Goal: Connect with others: Connect with other users

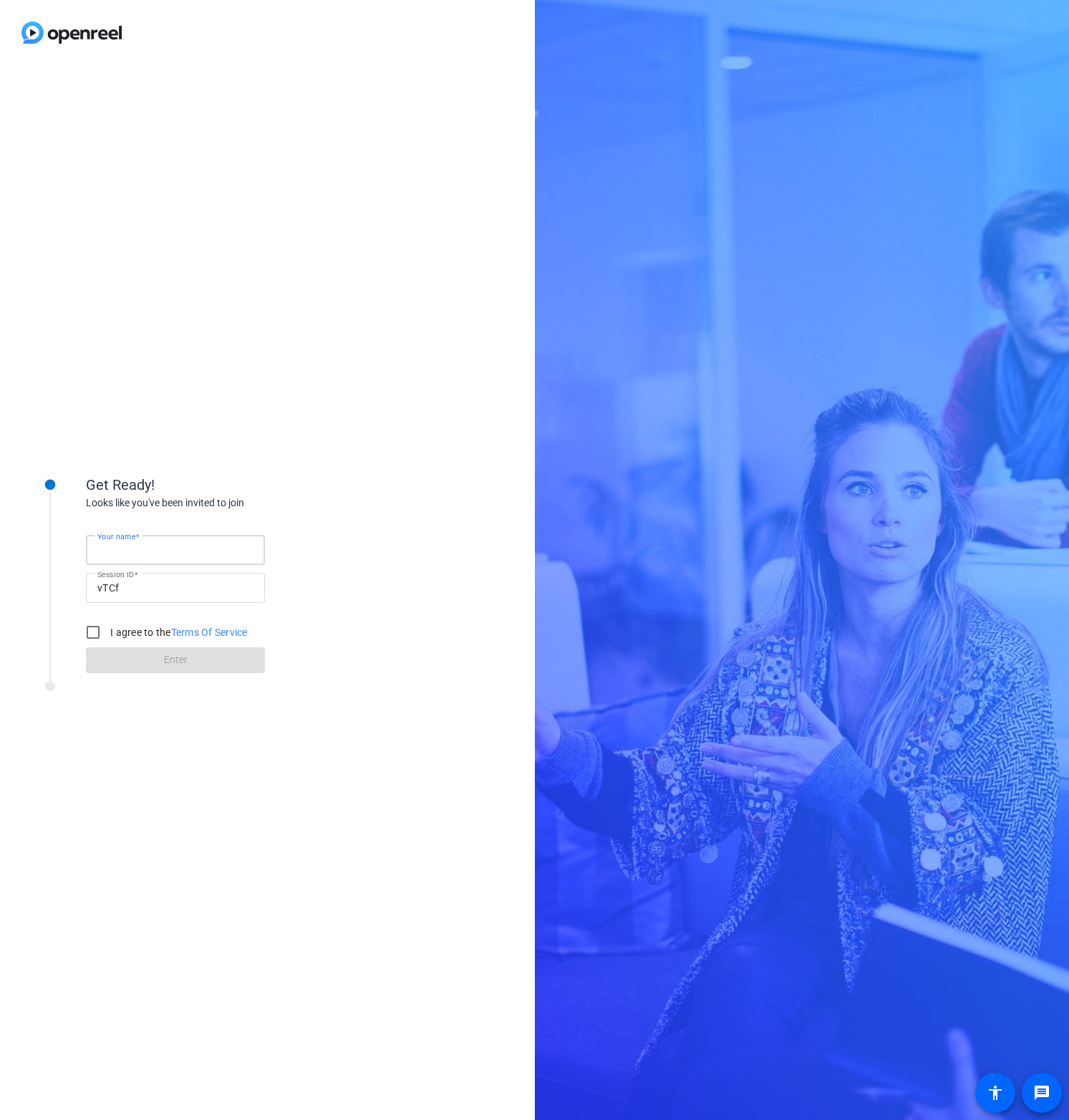
click at [187, 549] on input "Your name" at bounding box center [176, 550] width 156 height 18
type input "rauchg"
click at [152, 634] on label "I agree to the Terms Of Service" at bounding box center [178, 632] width 140 height 14
click at [108, 634] on input "I agree to the Terms Of Service" at bounding box center [93, 632] width 28 height 28
checkbox input "true"
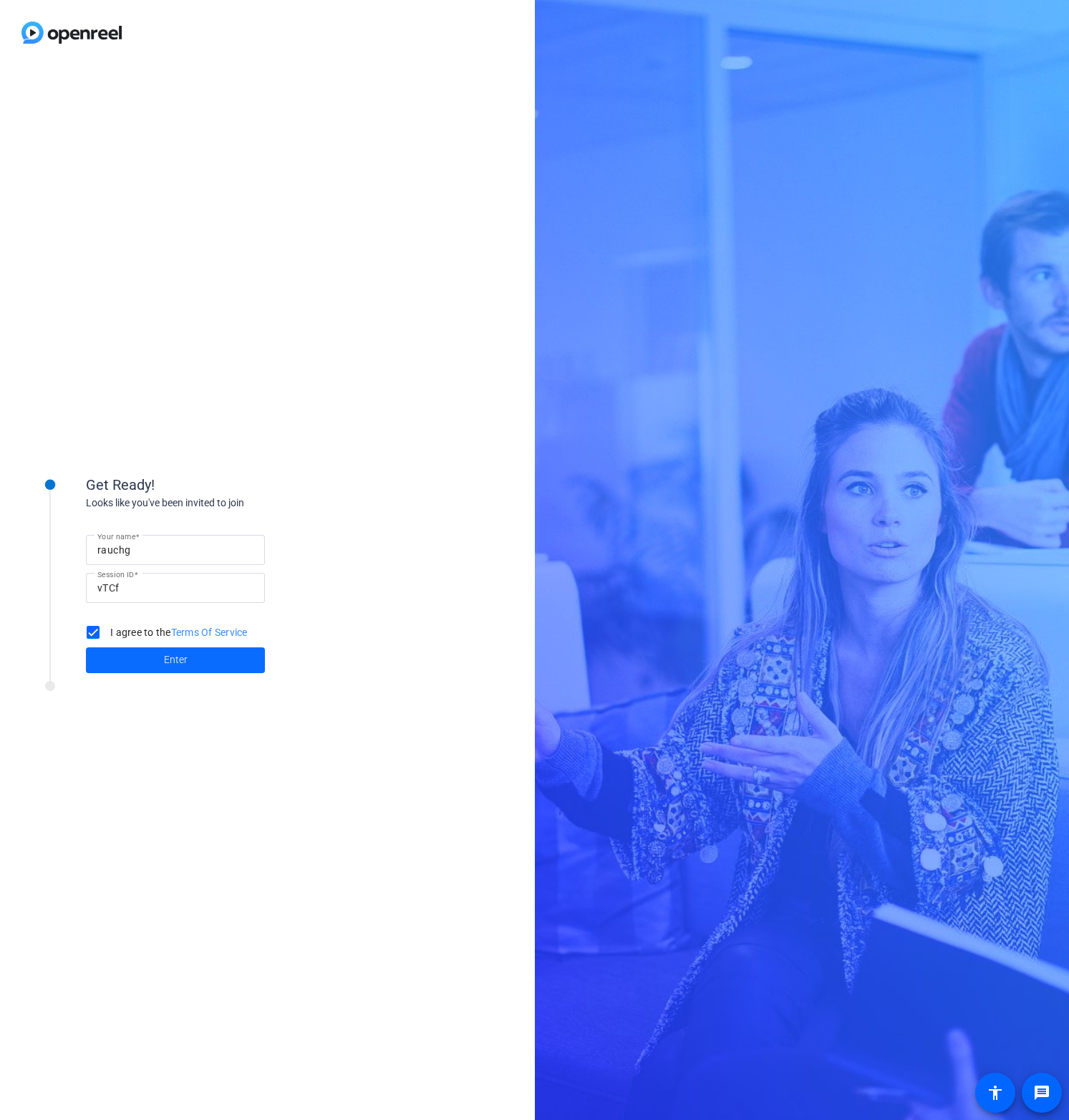
click at [160, 659] on span at bounding box center [176, 659] width 179 height 34
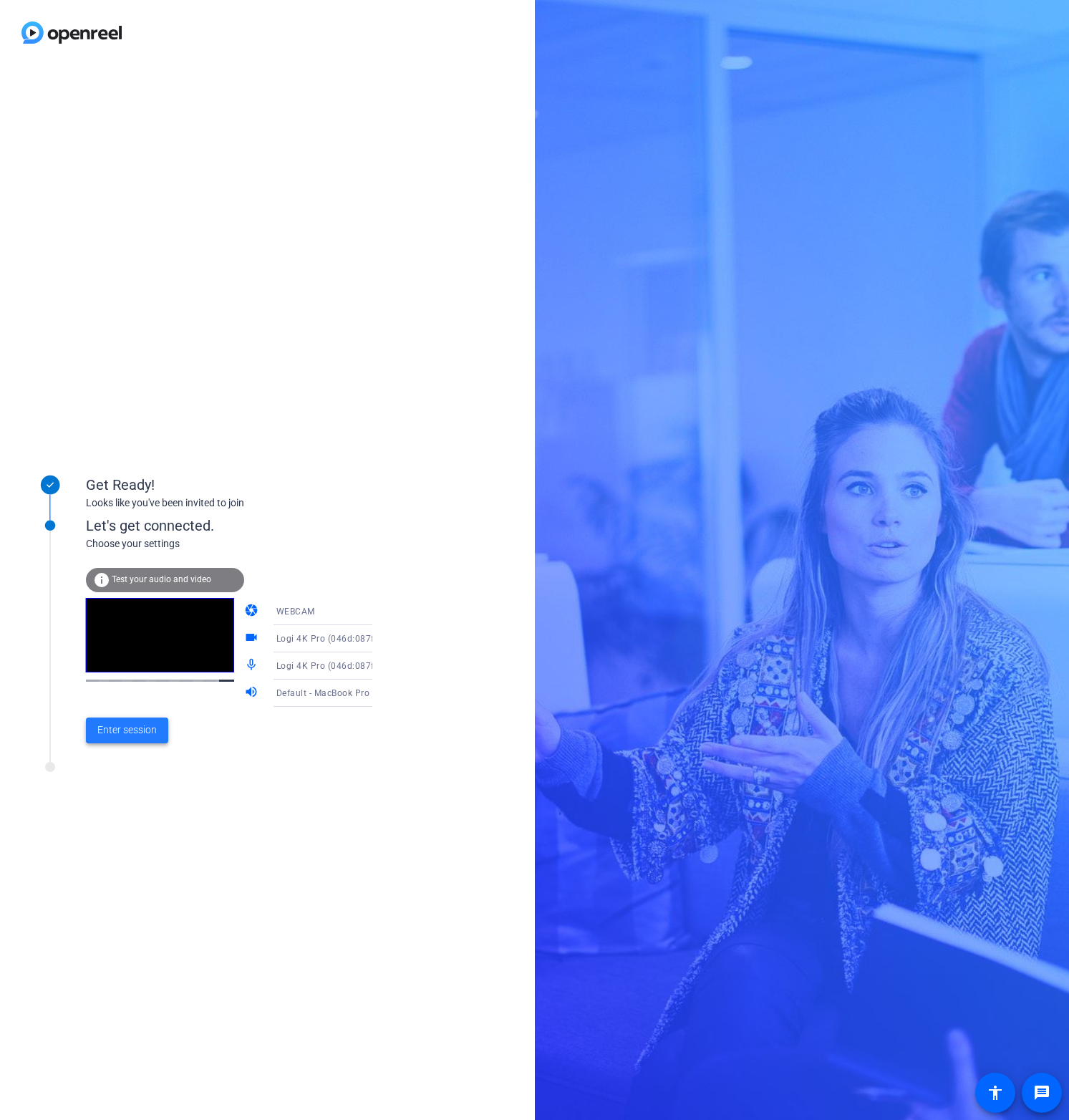
click at [153, 730] on span "Enter session" at bounding box center [127, 731] width 59 height 15
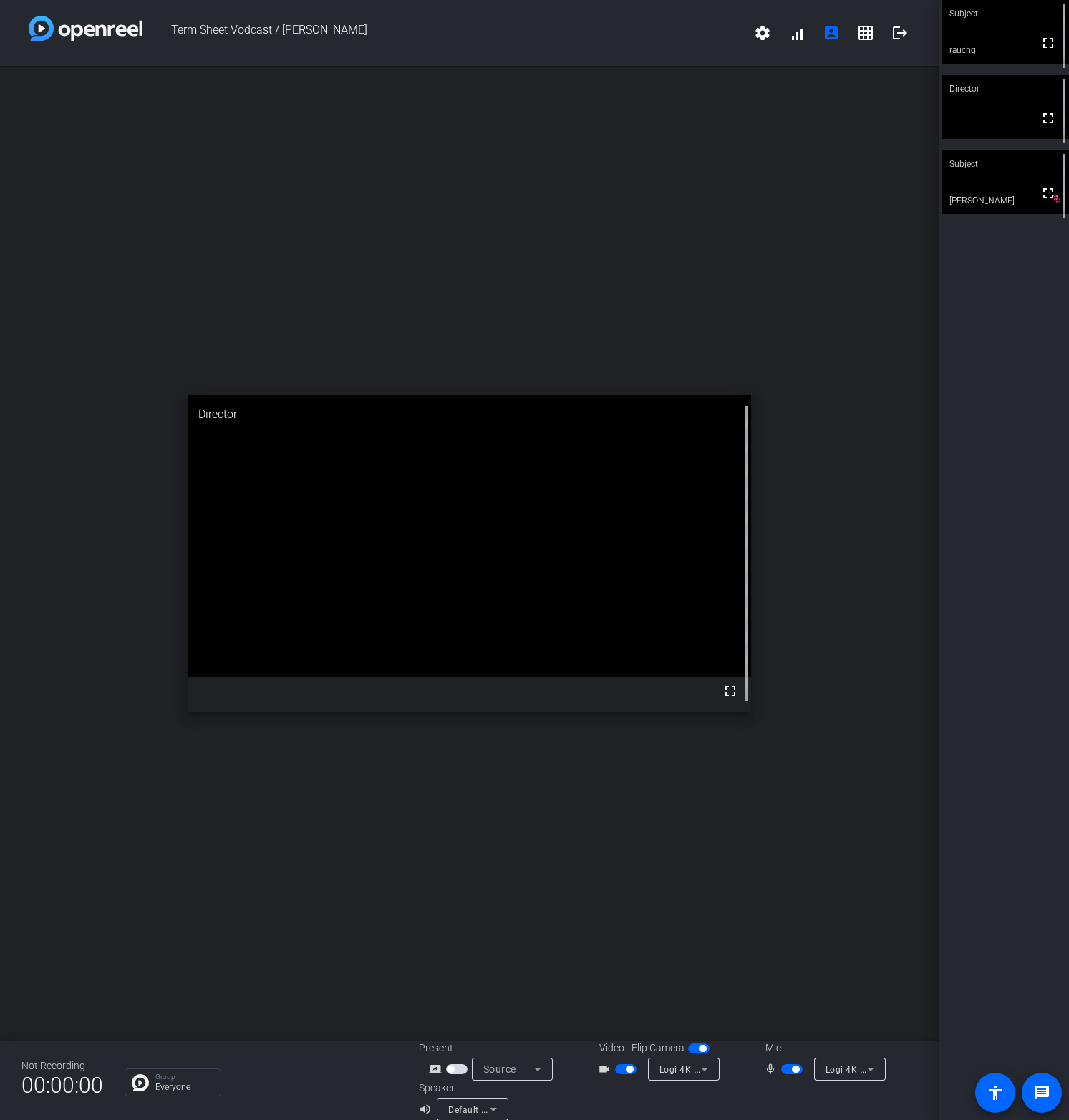
click at [590, 822] on div "open_in_new Director fullscreen" at bounding box center [469, 553] width 939 height 975
click at [773, 239] on div "open_in_new Director fullscreen mic_none" at bounding box center [469, 553] width 939 height 975
click at [837, 1065] on span "Logi 4K Pro (046d:087f)" at bounding box center [877, 1069] width 102 height 12
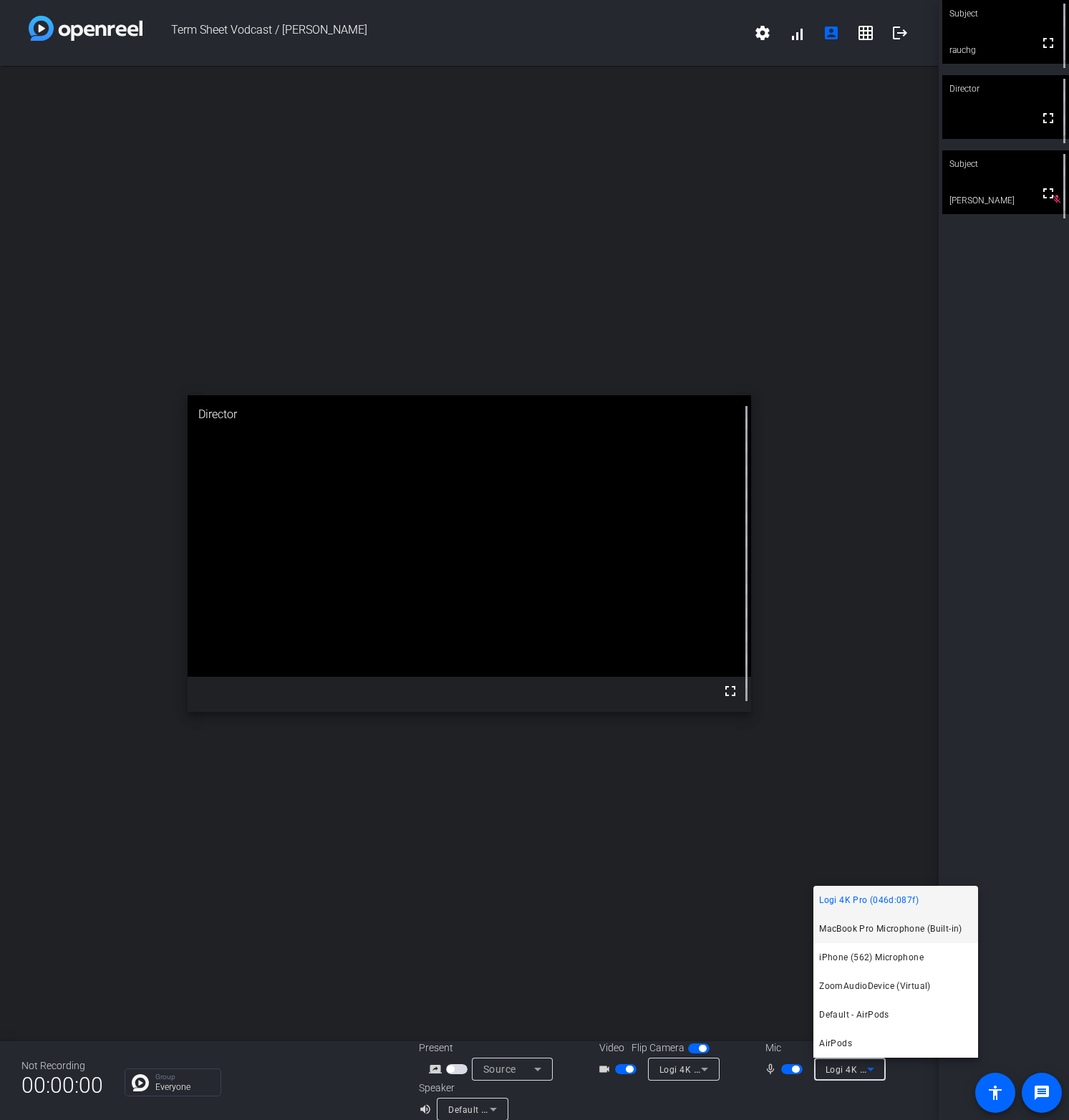
click at [898, 933] on span "MacBook Pro Microphone (Built-in)" at bounding box center [890, 929] width 143 height 18
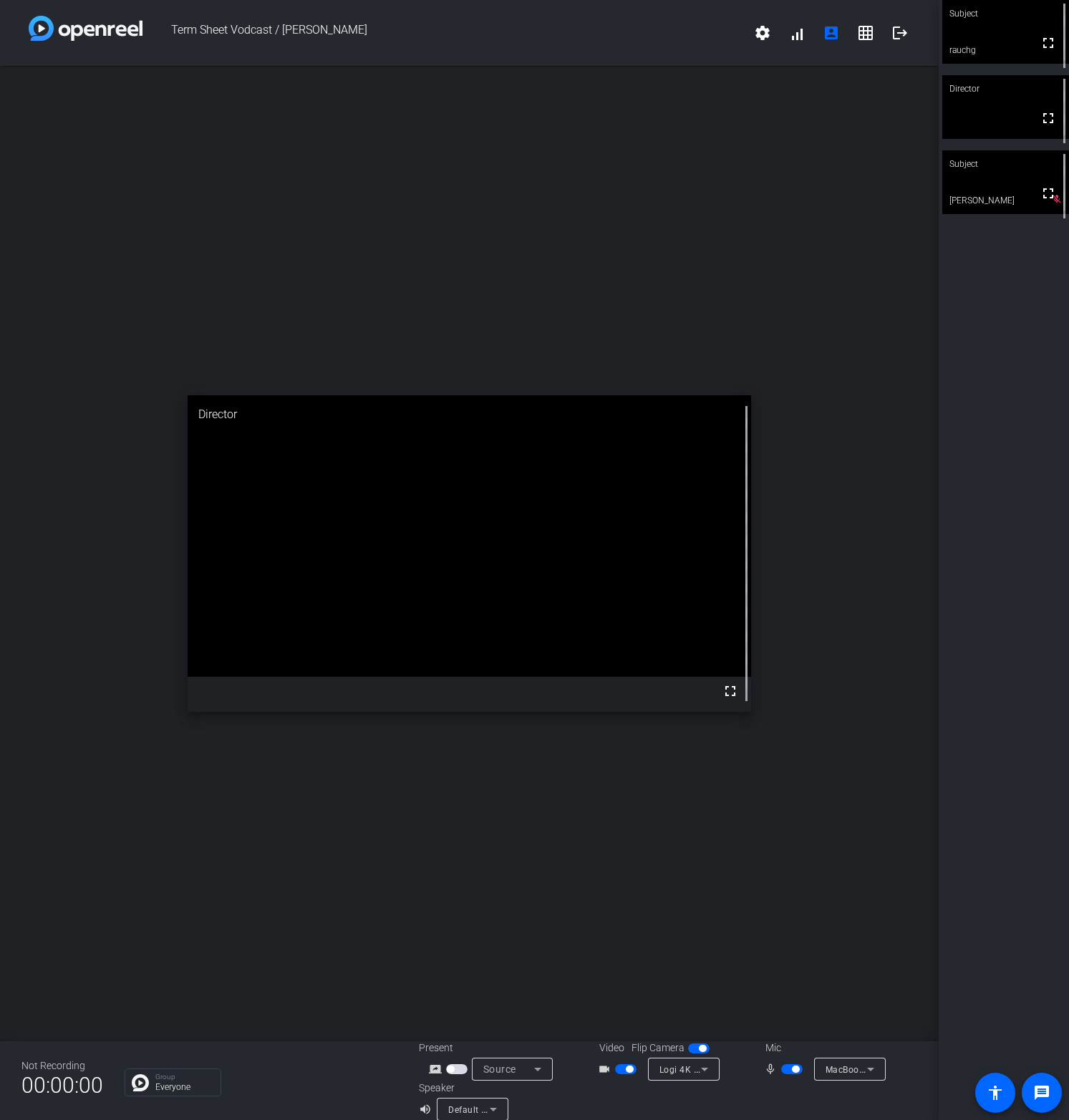
click at [555, 811] on div "open_in_new Director fullscreen" at bounding box center [469, 553] width 939 height 975
click at [644, 247] on div "open_in_new Director fullscreen" at bounding box center [469, 553] width 939 height 975
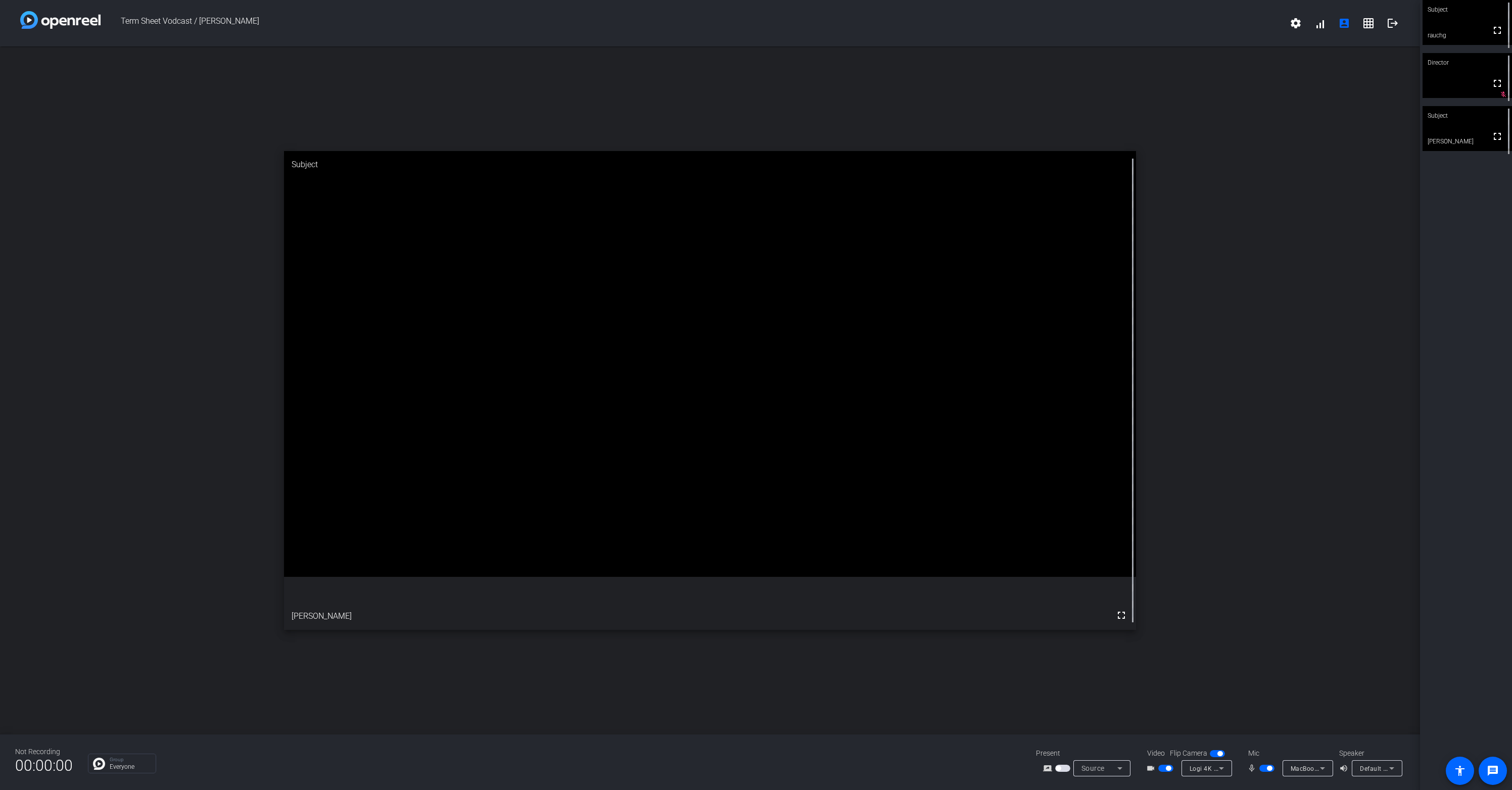
click at [754, 566] on div "open_in_new Subject fullscreen [PERSON_NAME]" at bounding box center [710, 390] width 1420 height 688
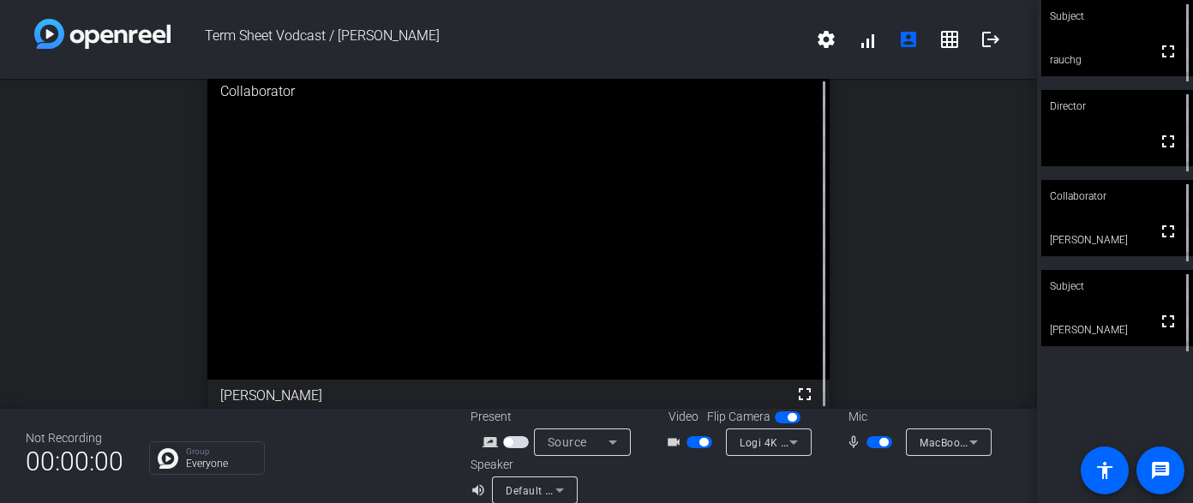
click at [154, 210] on div "open_in_new Collaborator fullscreen [PERSON_NAME]" at bounding box center [518, 244] width 1037 height 330
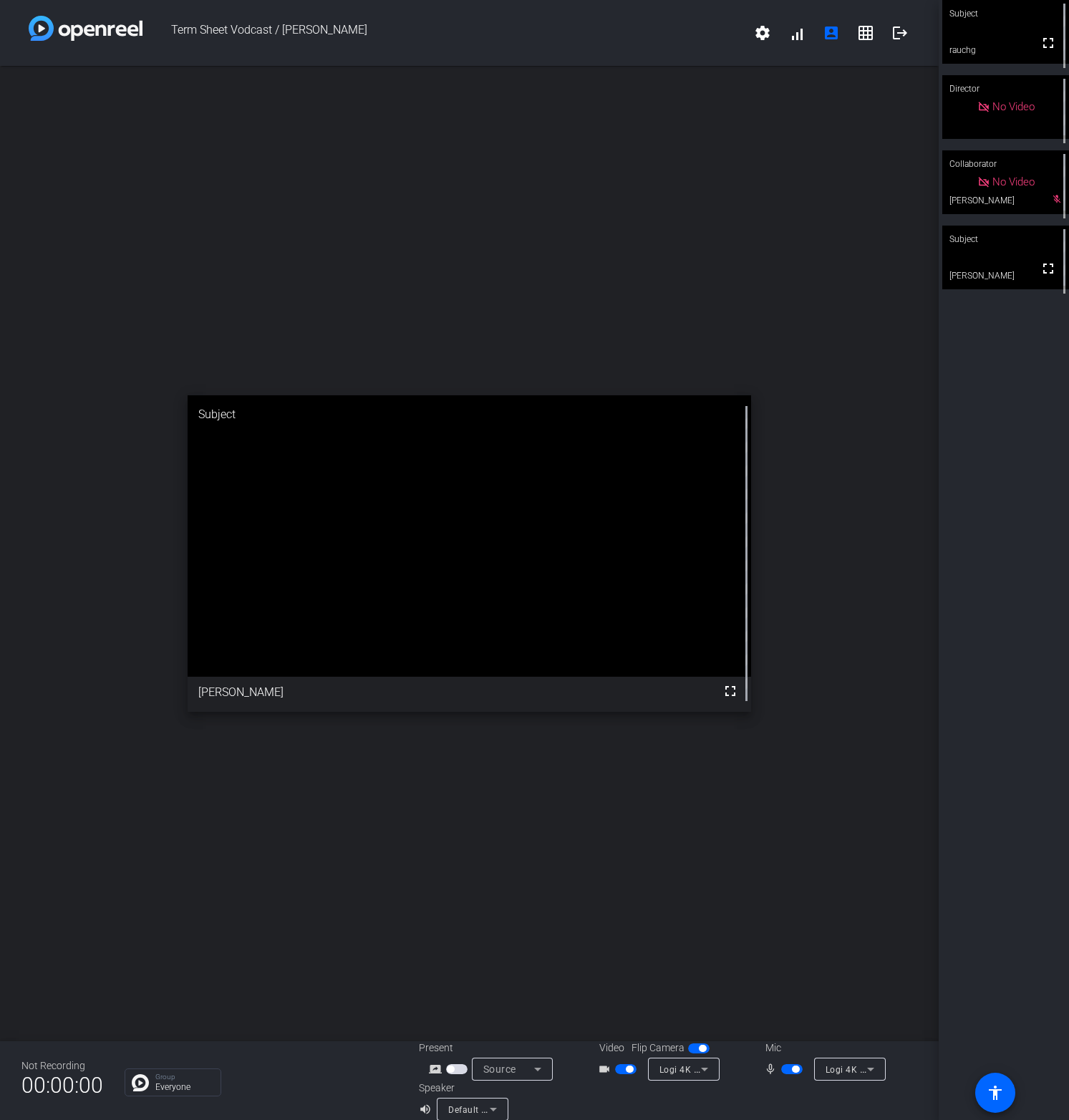
scroll to position [17, 0]
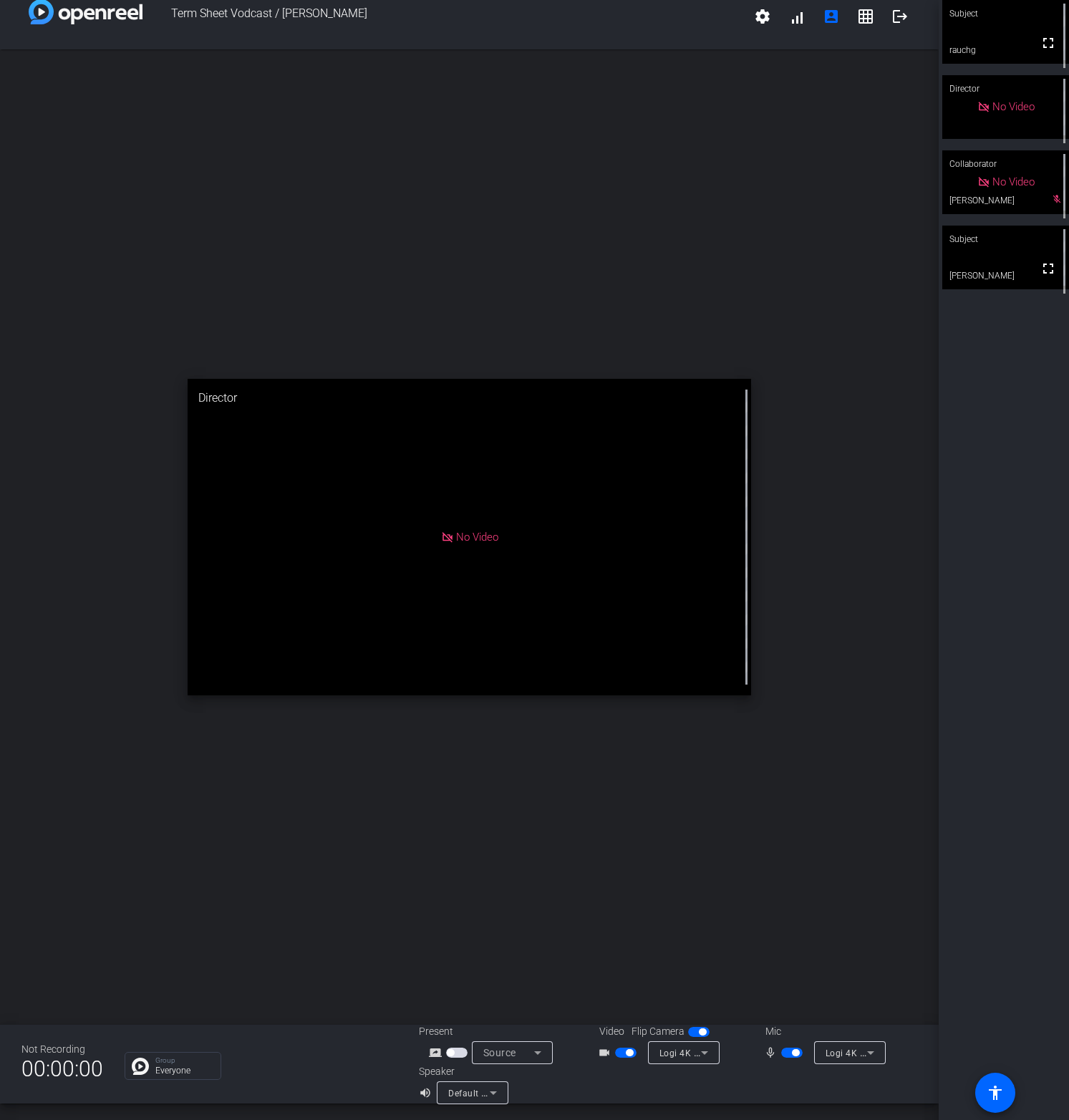
drag, startPoint x: 793, startPoint y: 1053, endPoint x: 629, endPoint y: 1056, distance: 164.0
click at [629, 1056] on div "Present screen_share_outline Source Video Flip Camera videocam_outline Logi 4K …" at bounding box center [668, 1064] width 498 height 80
click at [629, 1056] on span "button" at bounding box center [626, 1053] width 22 height 10
click at [797, 1053] on span "button" at bounding box center [796, 1052] width 8 height 8
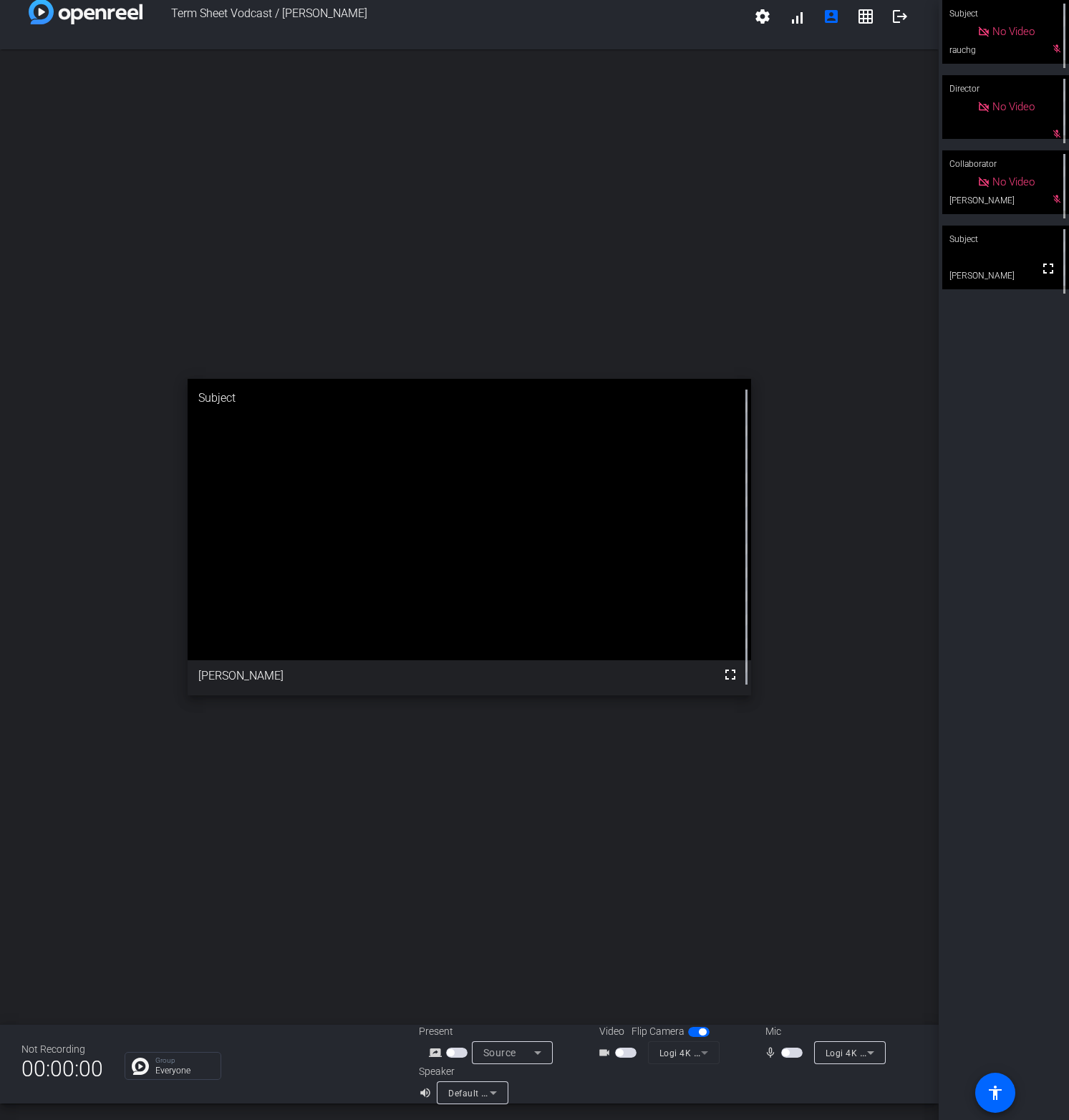
click at [813, 978] on div "open_in_new Subject fullscreen [PERSON_NAME]" at bounding box center [469, 537] width 939 height 975
